Goal: Information Seeking & Learning: Check status

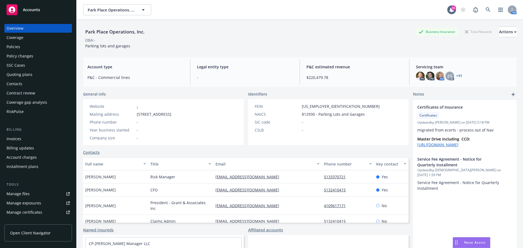
click at [22, 56] on div "Policy changes" at bounding box center [20, 56] width 27 height 9
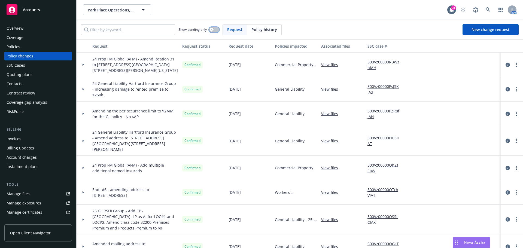
click at [213, 31] on icon "button" at bounding box center [212, 30] width 2 height 2
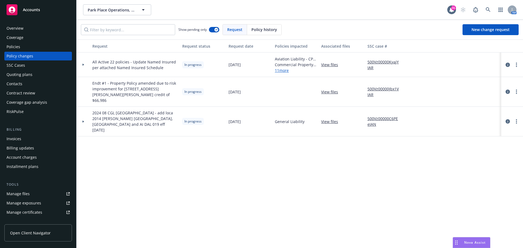
click at [10, 48] on div "Policies" at bounding box center [14, 47] width 14 height 9
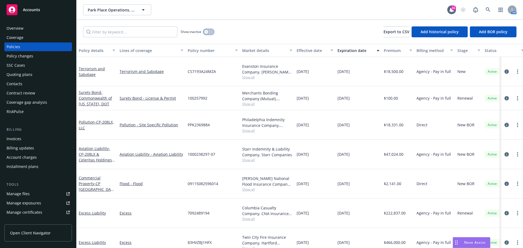
click at [209, 33] on button "button" at bounding box center [209, 31] width 10 height 5
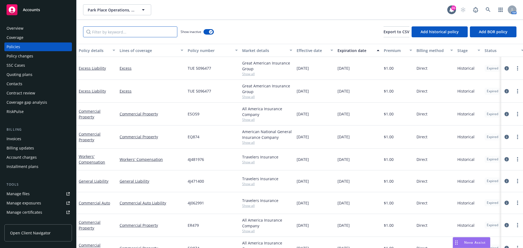
click at [123, 32] on input "Filter by keyword..." at bounding box center [130, 31] width 94 height 11
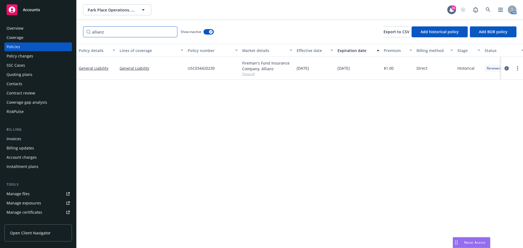
type input "allianz"
click at [171, 32] on input "allianz" at bounding box center [130, 31] width 94 height 11
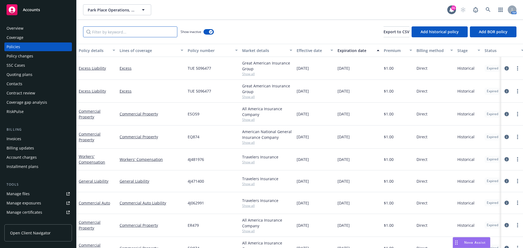
click at [107, 33] on input "Filter by keyword..." at bounding box center [130, 31] width 94 height 11
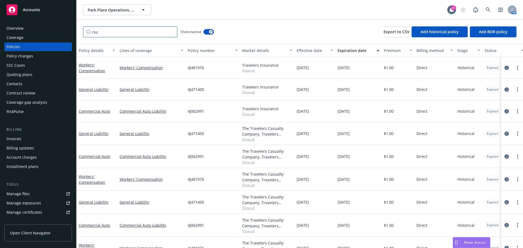
type input "rsui"
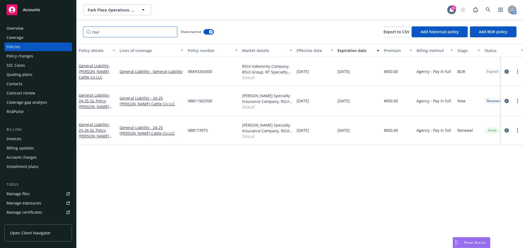
click at [172, 32] on input "rsui" at bounding box center [130, 31] width 94 height 11
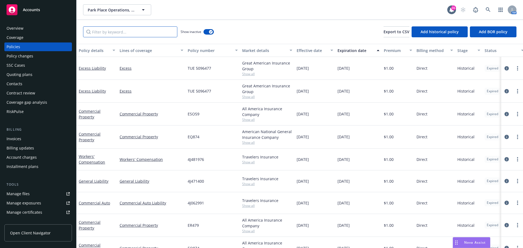
click at [108, 35] on input "Filter by keyword..." at bounding box center [130, 31] width 94 height 11
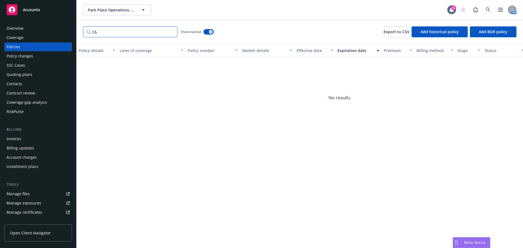
type input "E"
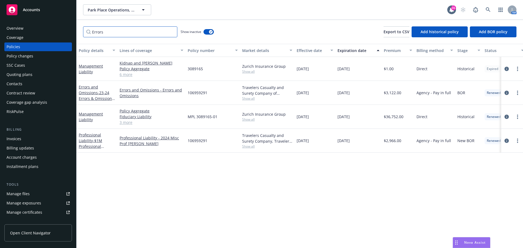
type input "Errors"
click at [171, 33] on input "Errors" at bounding box center [130, 31] width 94 height 11
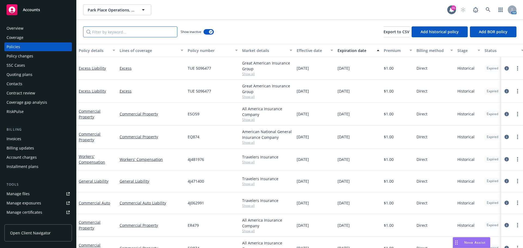
click at [138, 33] on input "Filter by keyword..." at bounding box center [130, 31] width 94 height 11
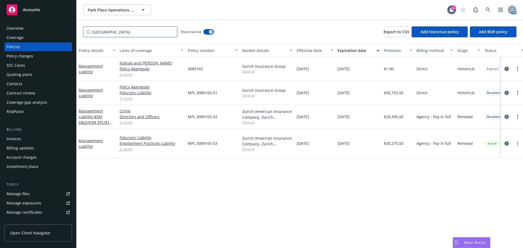
click at [114, 35] on input "zurich" at bounding box center [130, 31] width 94 height 11
drag, startPoint x: 88, startPoint y: 35, endPoint x: 50, endPoint y: 35, distance: 38.2
click at [50, 35] on div "Accounts Overview Coverage Policies Policy changes SSC Cases Quoting plans Cont…" at bounding box center [261, 124] width 523 height 248
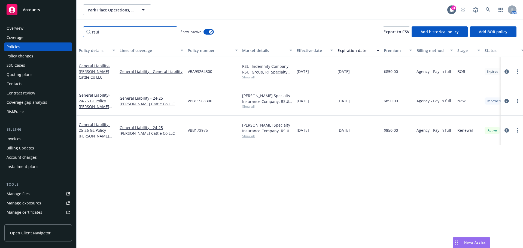
type input "rsui"
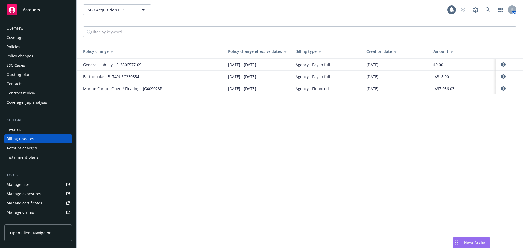
scroll to position [6, 0]
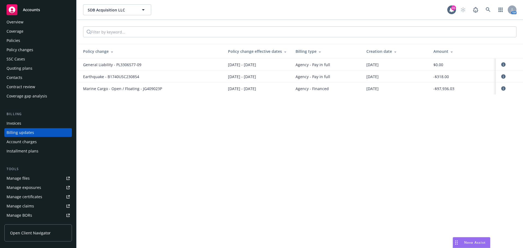
click at [428, 219] on div "SDB Acquisition LLC SDB Acquisition LLC 31 AM Policy change Policy change effec…" at bounding box center [300, 124] width 447 height 248
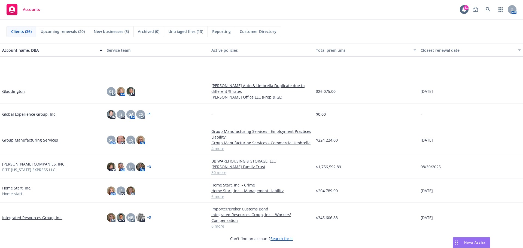
scroll to position [288, 0]
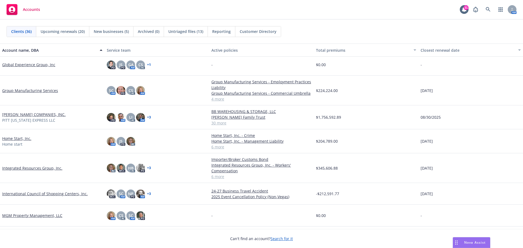
click at [16, 114] on link "[PERSON_NAME] COMPANIES, INC." at bounding box center [34, 115] width 64 height 6
